Goal: Navigation & Orientation: Understand site structure

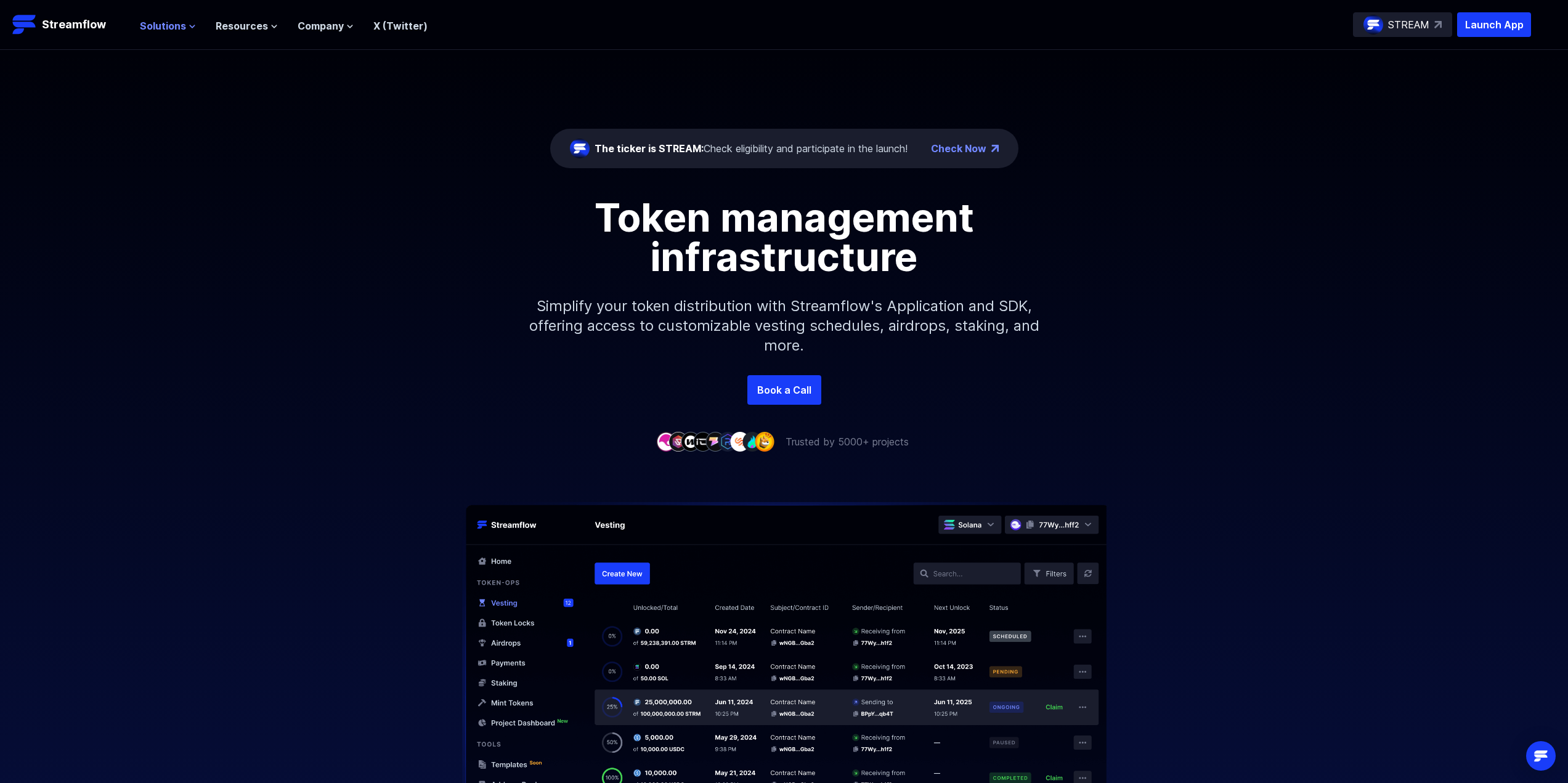
click at [184, 30] on span "Solutions" at bounding box center [163, 26] width 46 height 15
click at [186, 29] on button "Solutions" at bounding box center [168, 26] width 56 height 15
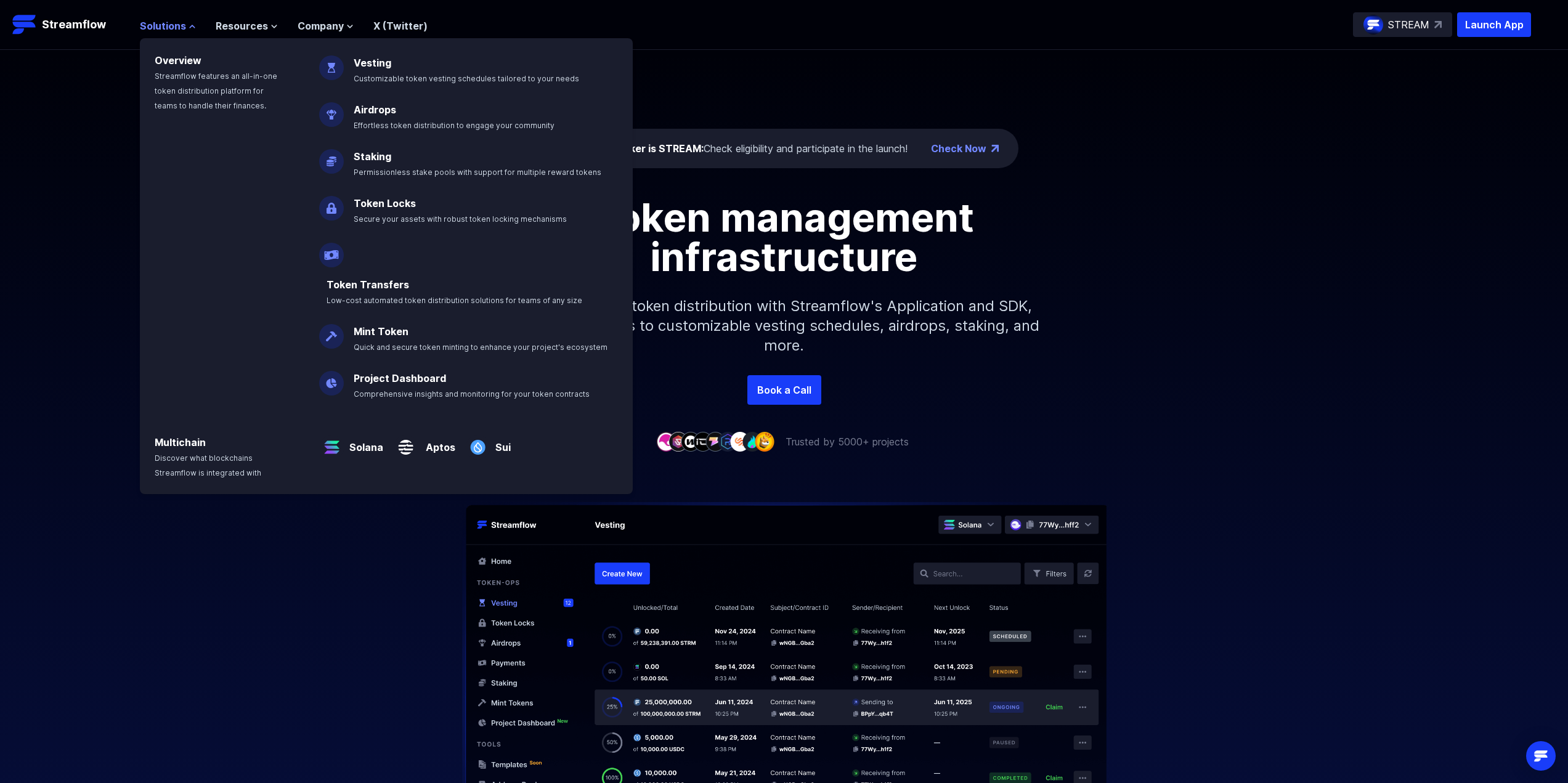
click at [186, 29] on button "Solutions" at bounding box center [168, 26] width 56 height 15
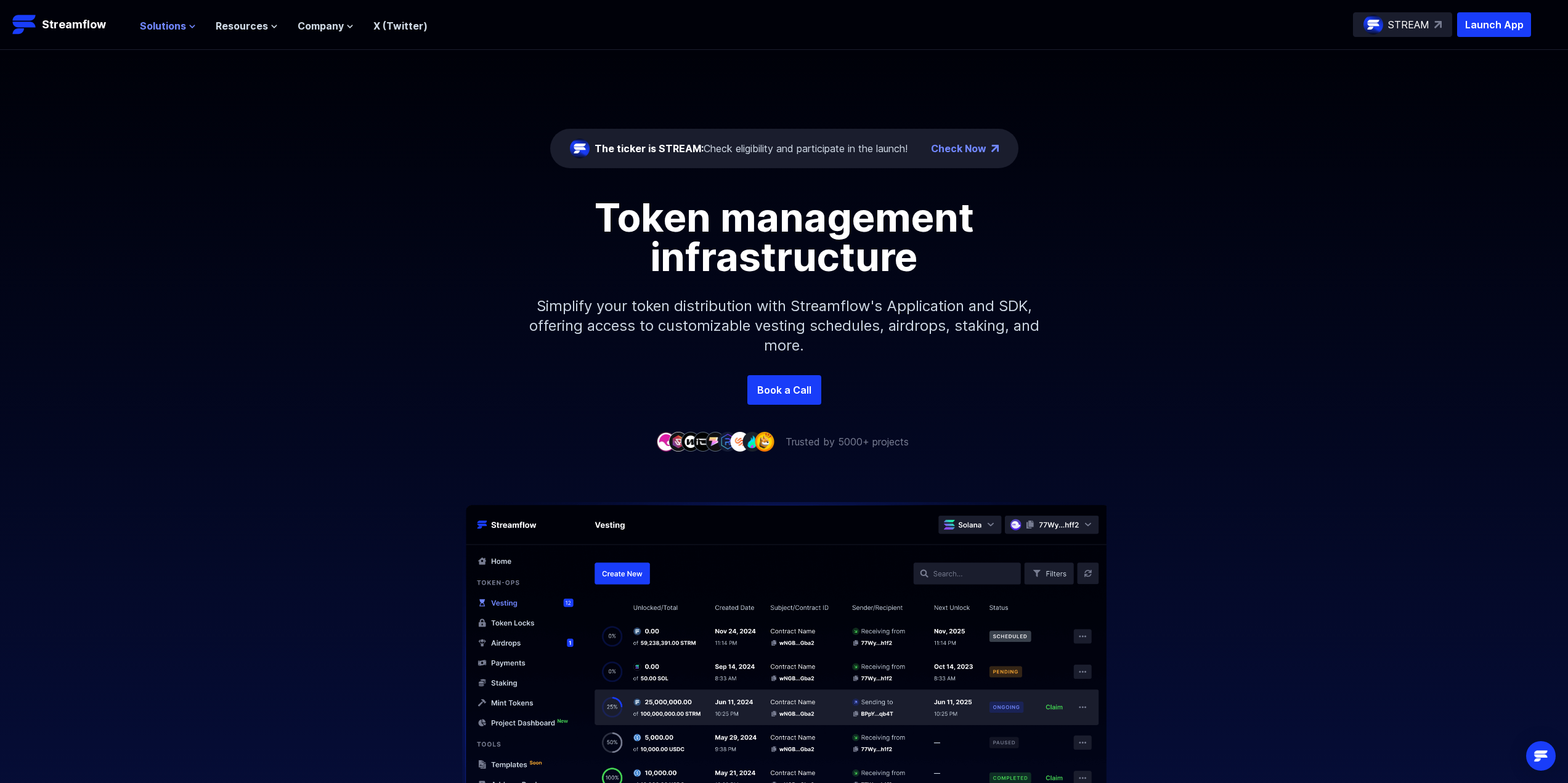
click at [186, 29] on button "Solutions" at bounding box center [168, 26] width 56 height 15
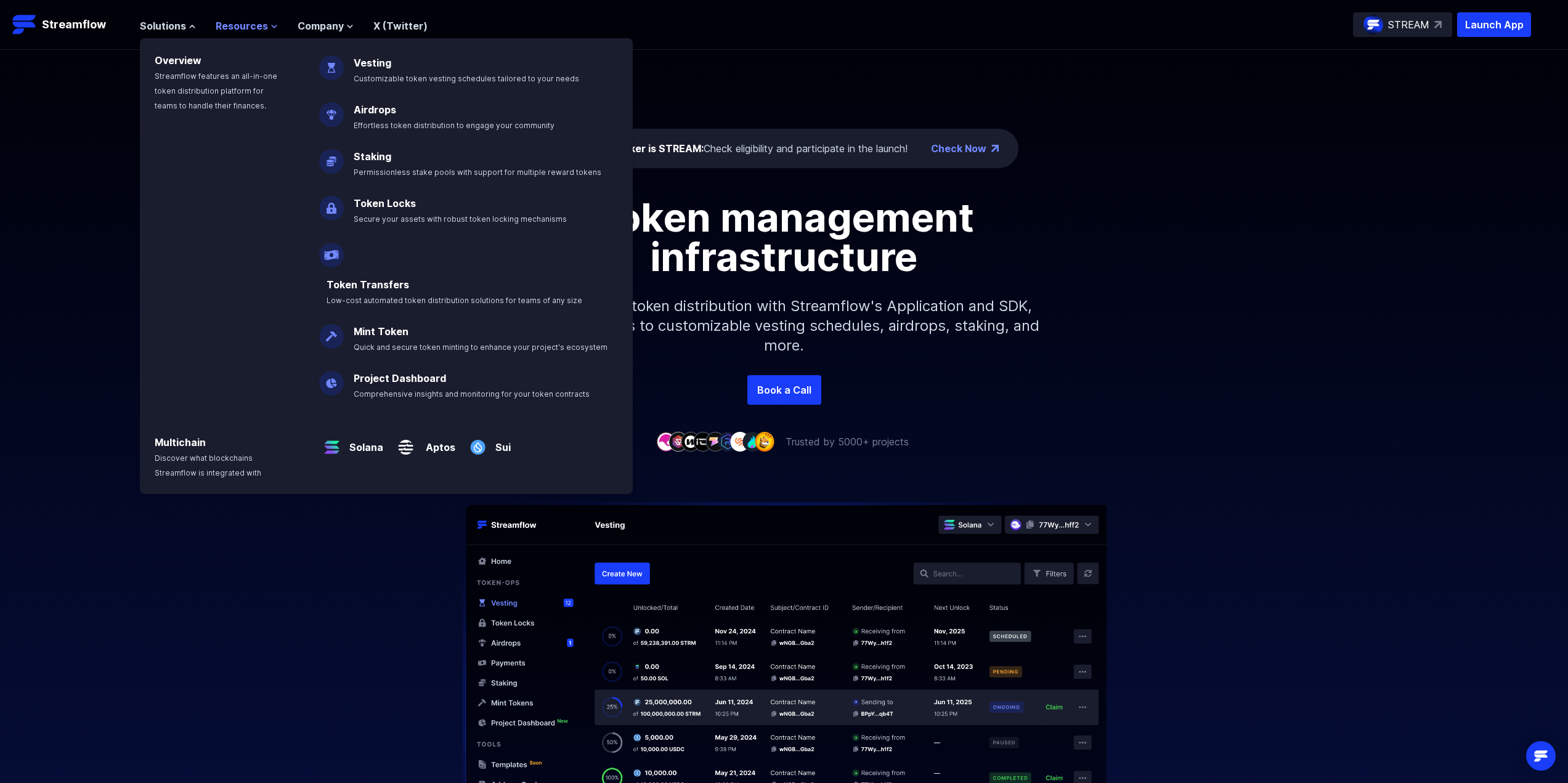
click at [266, 24] on button "Resources" at bounding box center [247, 26] width 62 height 15
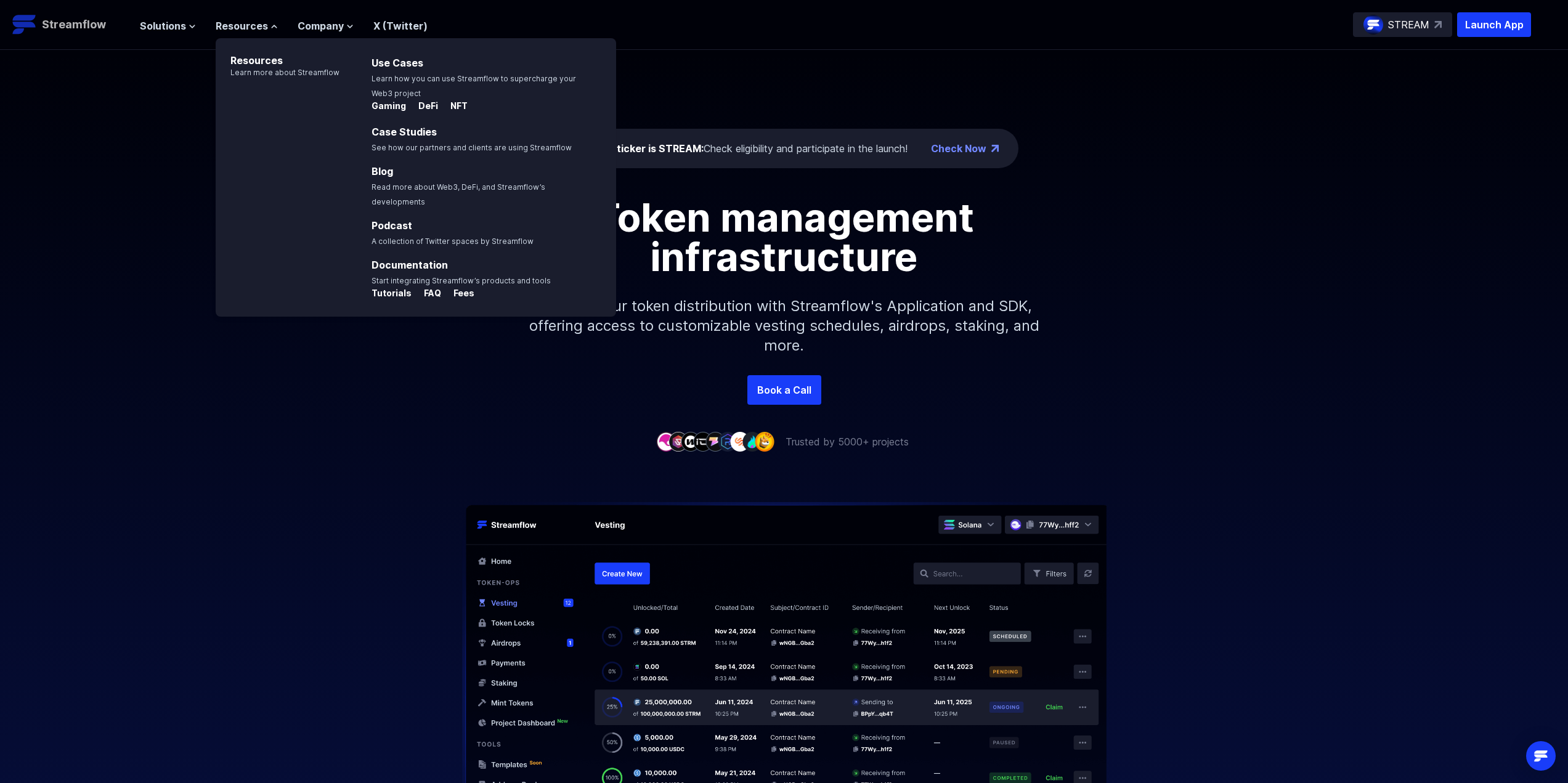
click at [66, 20] on p "Streamflow" at bounding box center [74, 25] width 64 height 18
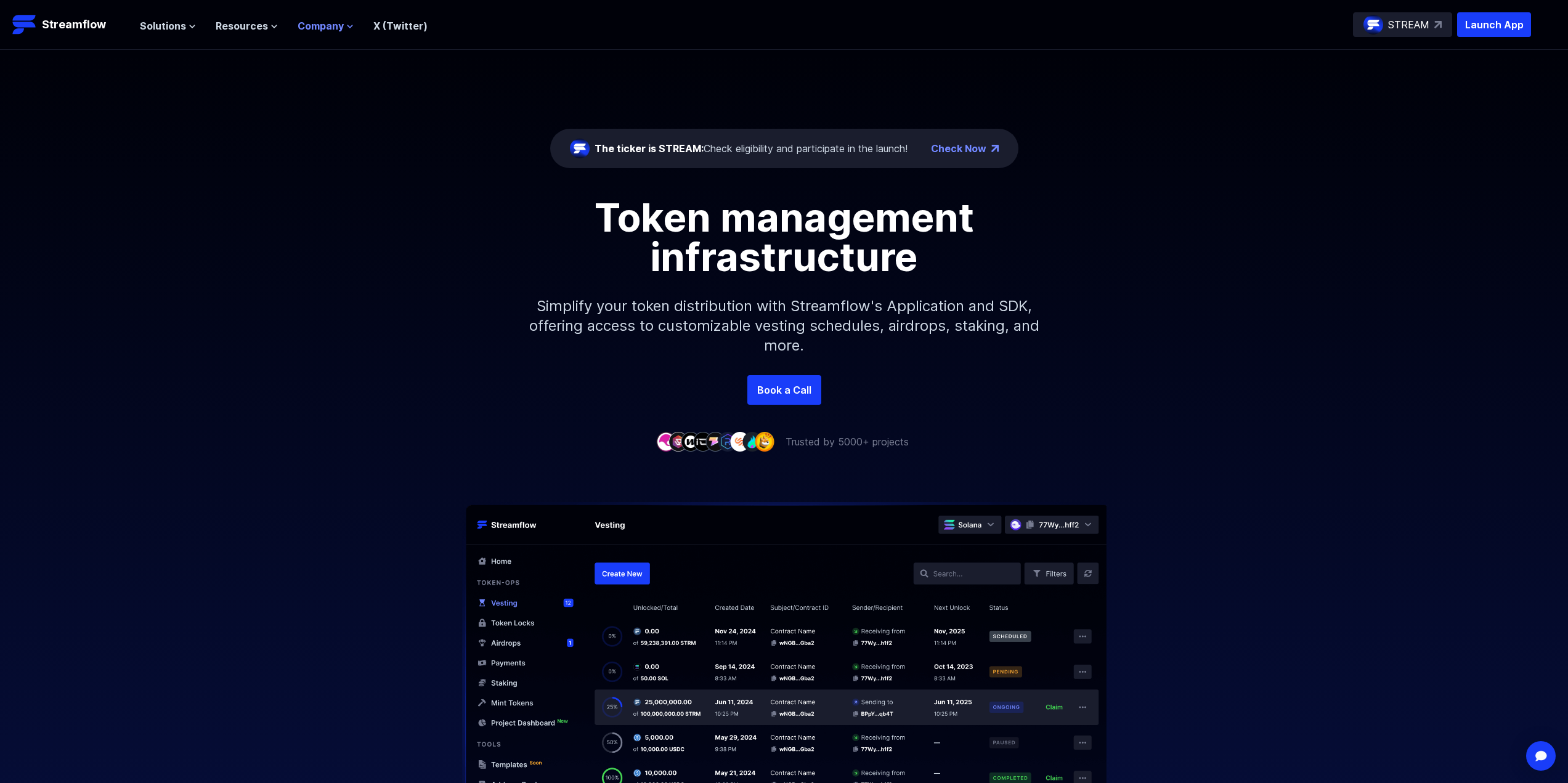
click at [325, 27] on span "Company" at bounding box center [320, 26] width 46 height 15
click at [1414, 29] on p "STREAM" at bounding box center [1409, 25] width 41 height 15
